Goal: Understand process/instructions

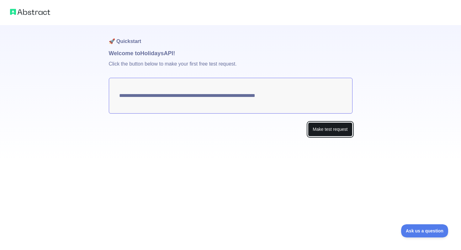
click at [336, 129] on button "Make test request" at bounding box center [330, 129] width 44 height 14
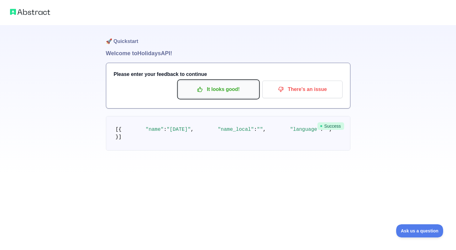
click at [226, 89] on p "It looks good!" at bounding box center [218, 89] width 71 height 11
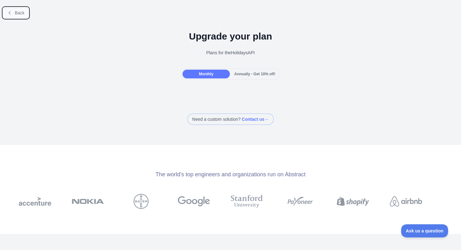
click at [25, 8] on button "Back" at bounding box center [15, 13] width 25 height 11
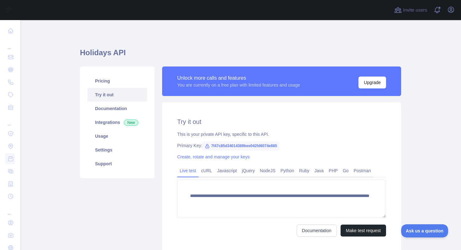
scroll to position [48, 0]
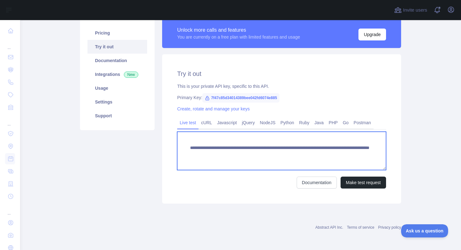
click at [198, 153] on textarea "**********" at bounding box center [281, 151] width 209 height 38
click at [198, 152] on textarea "**********" at bounding box center [281, 151] width 209 height 38
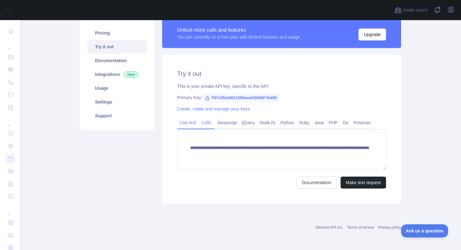
click at [207, 124] on link "cURL" at bounding box center [206, 123] width 16 height 10
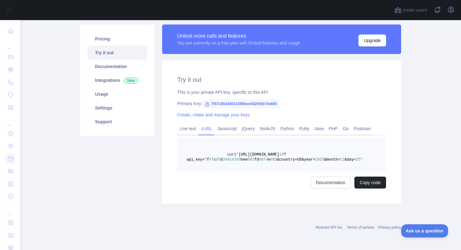
scroll to position [42, 0]
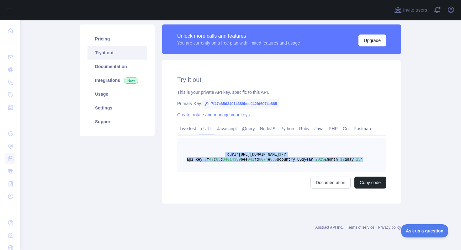
drag, startPoint x: 226, startPoint y: 154, endPoint x: 383, endPoint y: 161, distance: 156.6
click at [383, 161] on pre "curl '[URL][DOMAIN_NAME] 1 /?api_key= 7 f 47 c 85 d 34014389 bee 042 fd 6074 e …" at bounding box center [281, 155] width 209 height 34
copy span "curl '[URL][DOMAIN_NAME] 1 /?api_key= 7 f 47 c 85 d 34014389 bee 042 fd 6074 e …"
